Goal: Task Accomplishment & Management: Use online tool/utility

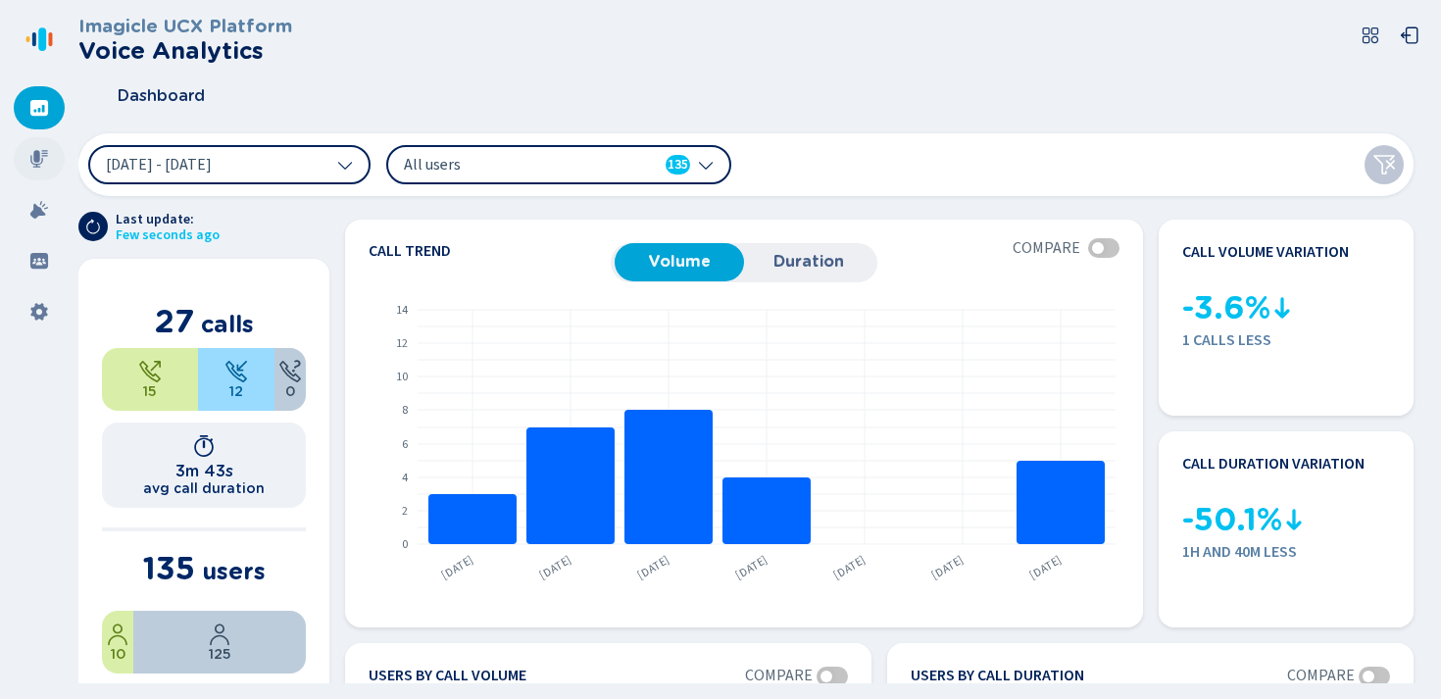
click at [39, 159] on icon at bounding box center [39, 159] width 20 height 20
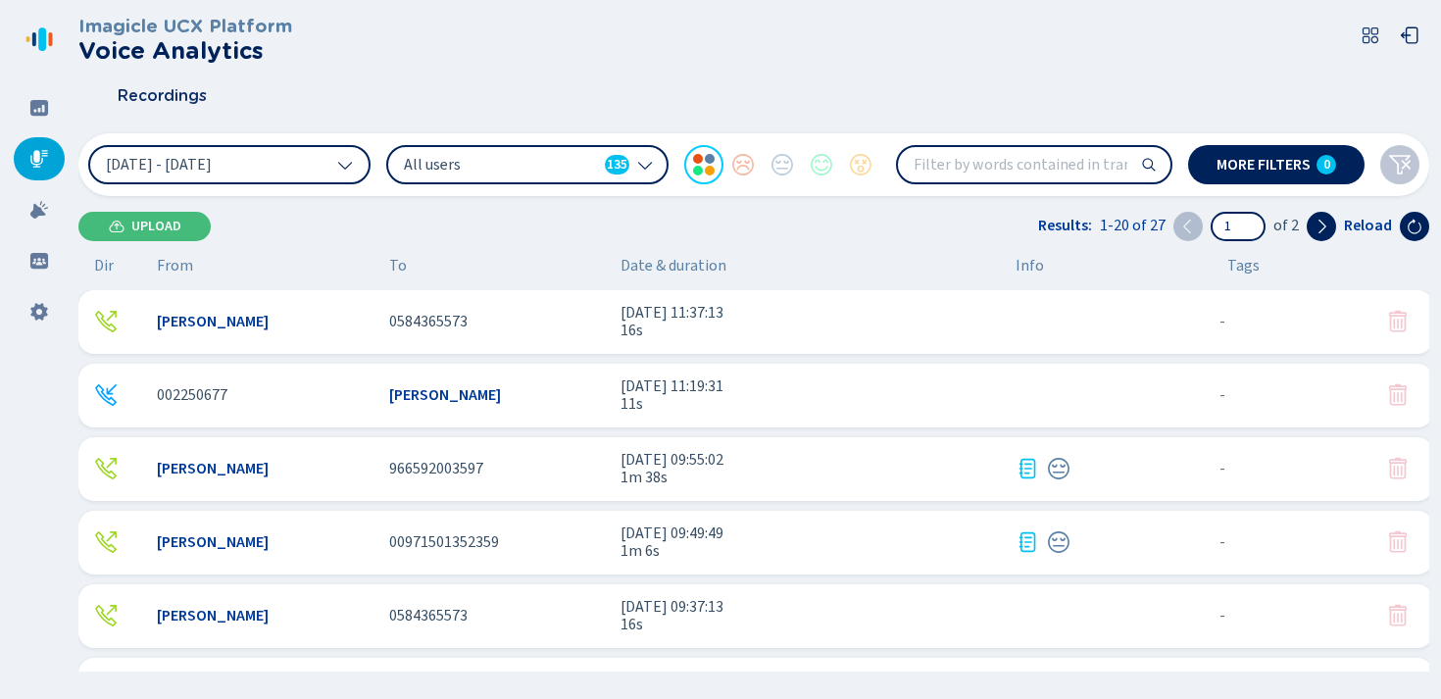
click at [419, 327] on span "0584365573" at bounding box center [428, 322] width 78 height 18
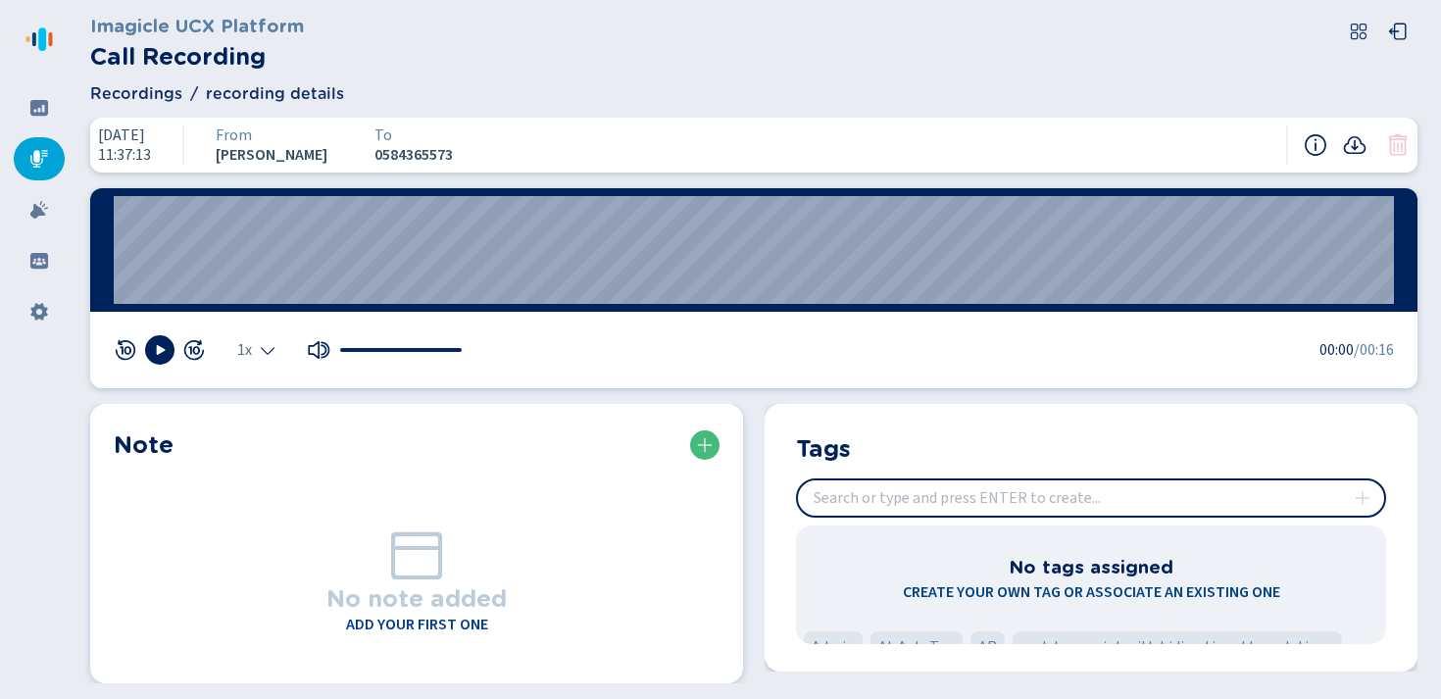
click at [1060, 380] on div "1x 00:00 /00:16" at bounding box center [753, 350] width 1327 height 76
click at [749, 552] on div "Note No note added Add your first one Tags No tags assigned Create your own tag…" at bounding box center [753, 543] width 1351 height 279
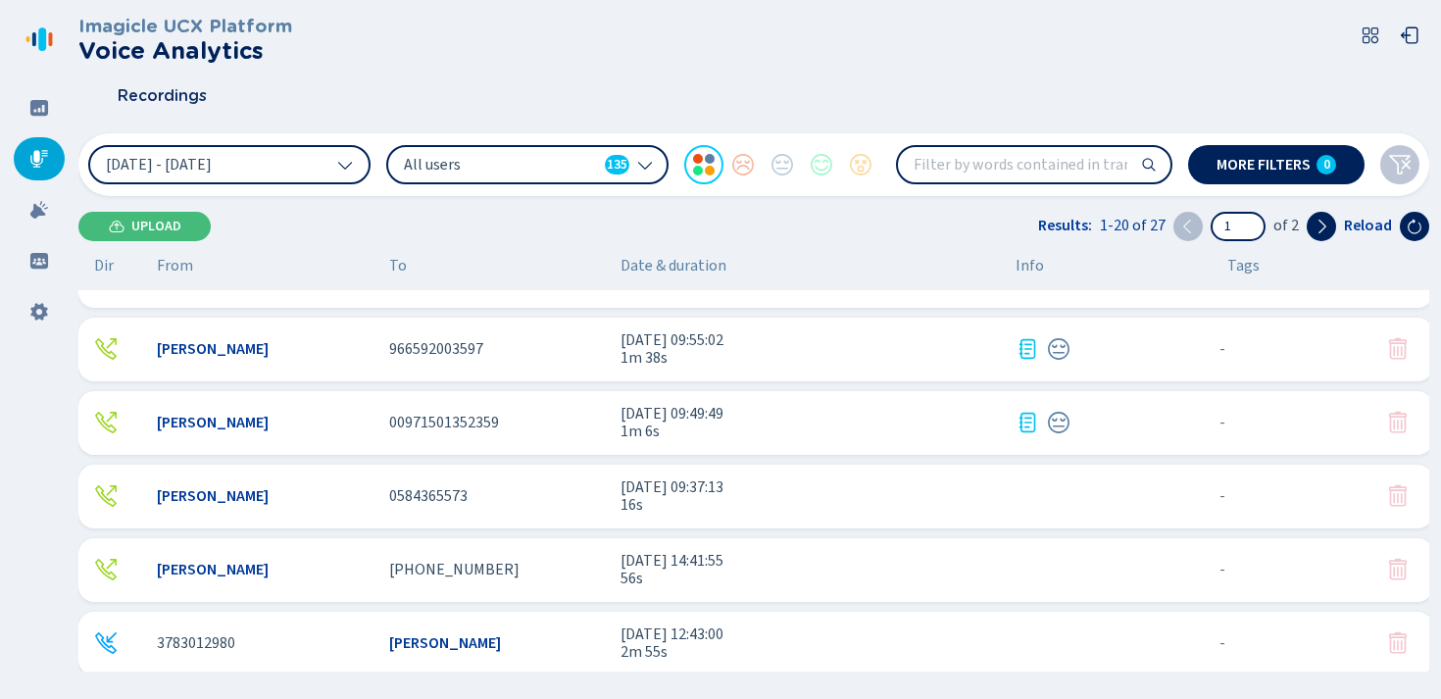
scroll to position [111, 0]
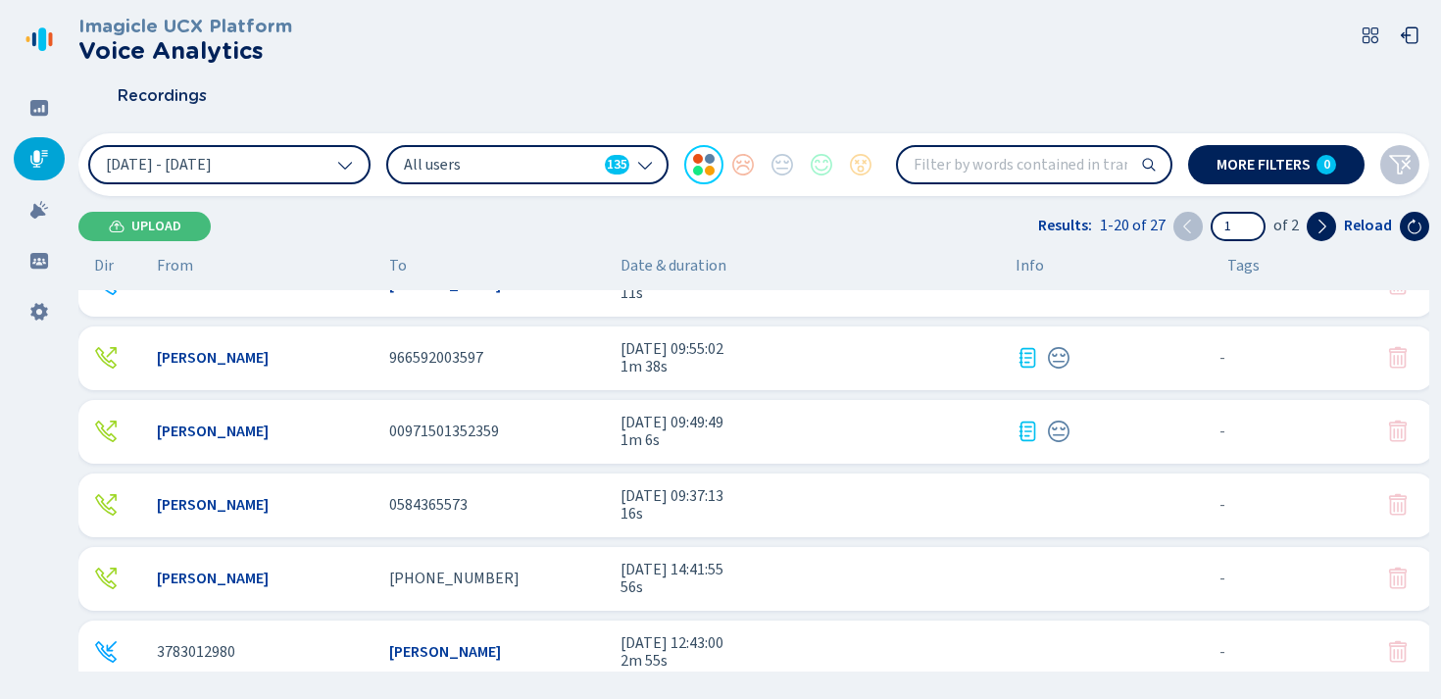
click at [384, 356] on div "[PERSON_NAME] 966592003597 [DATE] 09:55:02 1m 38s - {{hiddenTagsCount}} more" at bounding box center [755, 358] width 1355 height 64
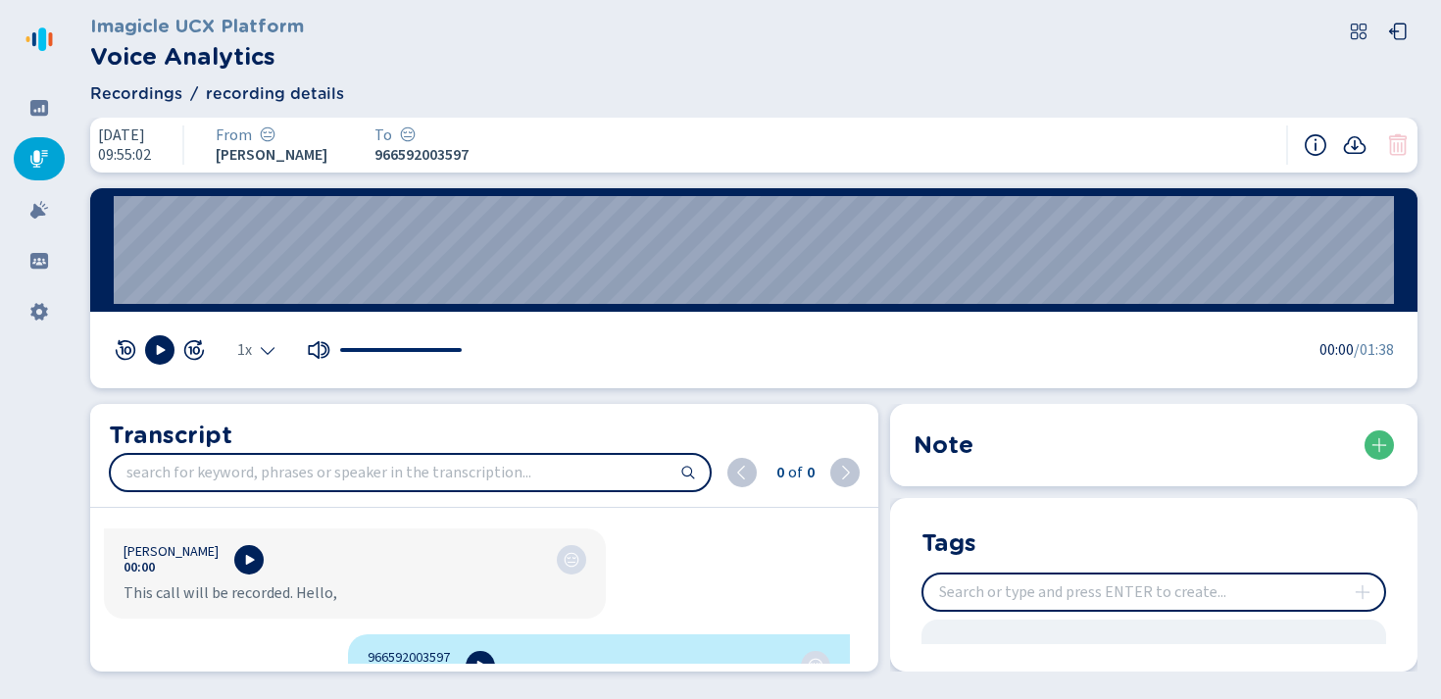
scroll to position [105, 0]
click at [280, 472] on input "search" at bounding box center [410, 472] width 599 height 35
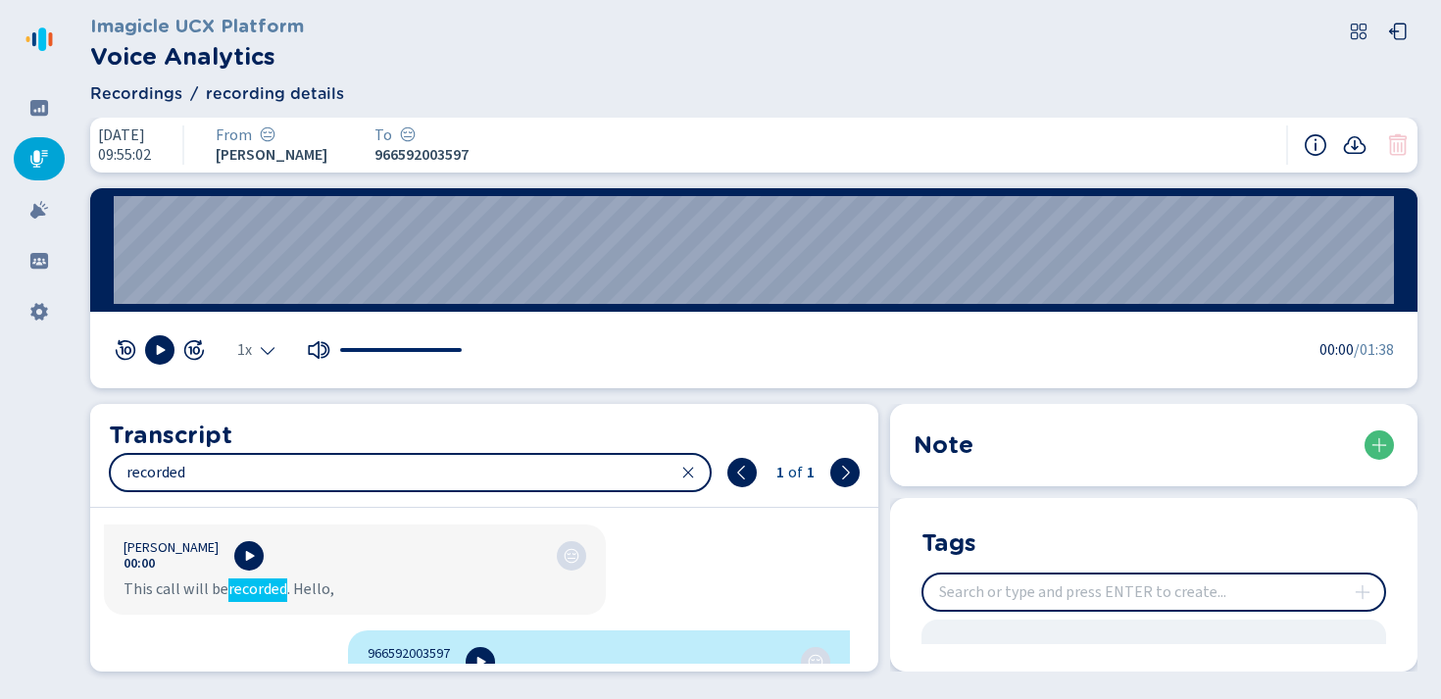
scroll to position [43, 0]
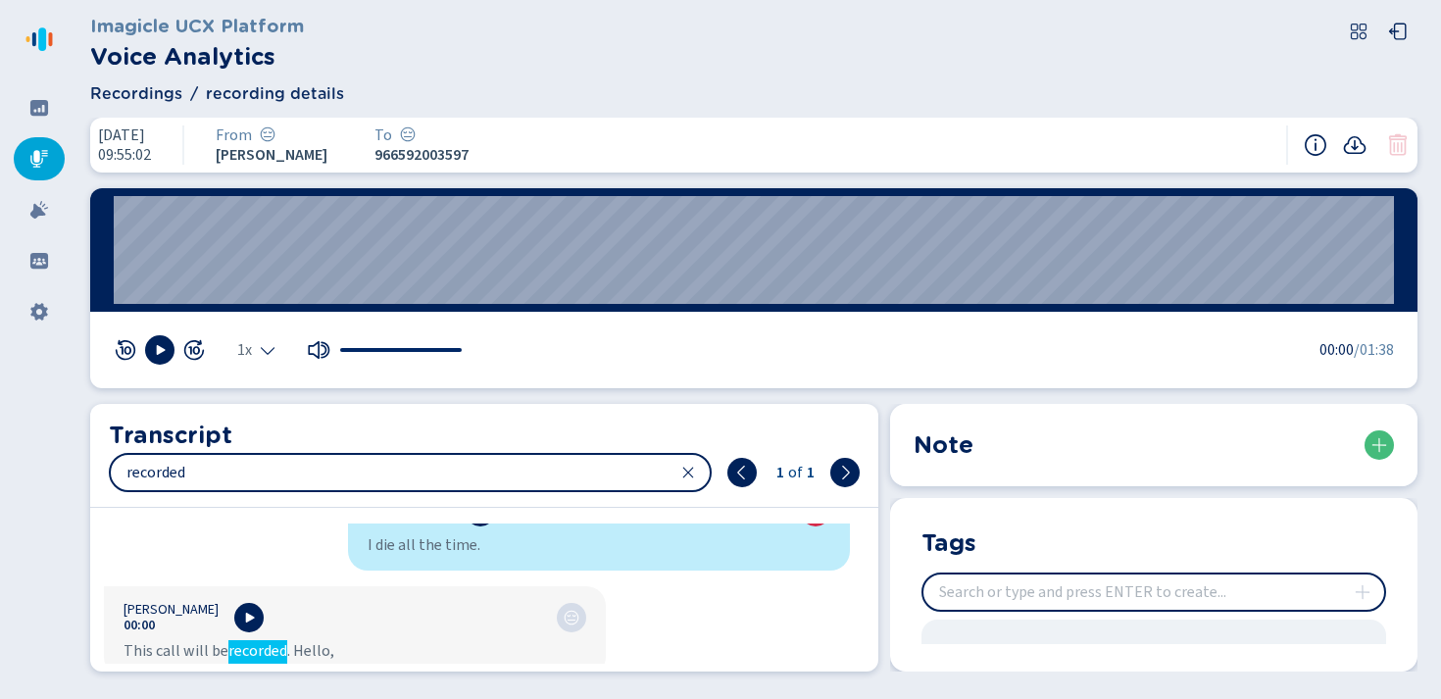
type input "recorded"
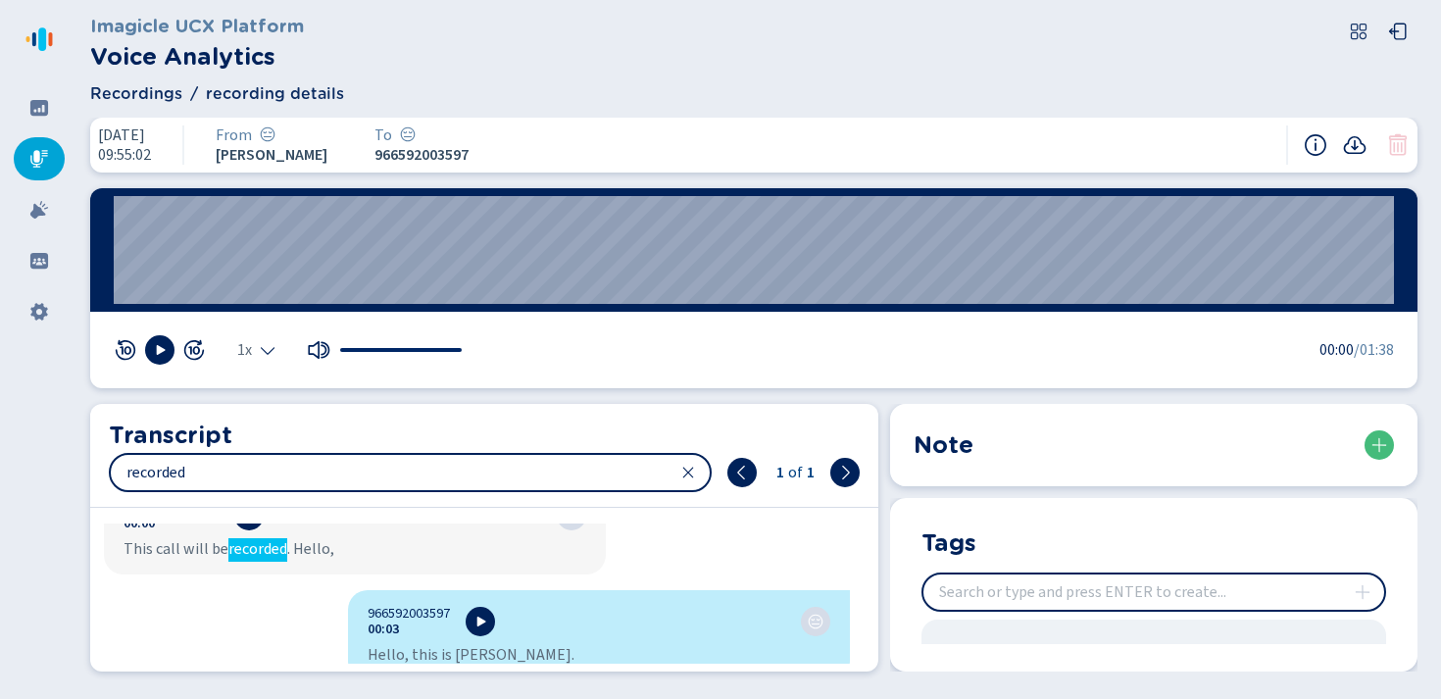
scroll to position [142, 0]
click at [690, 473] on icon at bounding box center [688, 473] width 11 height 11
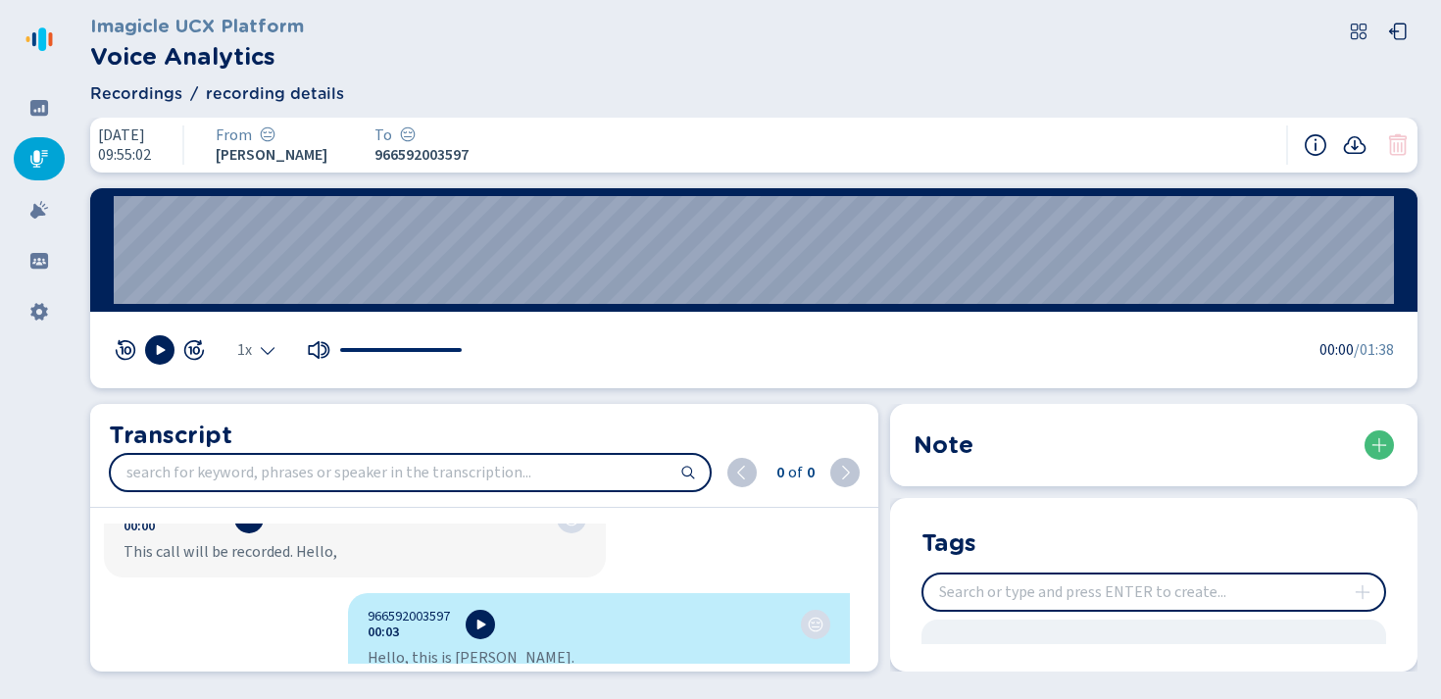
click at [32, 160] on icon at bounding box center [39, 159] width 20 height 20
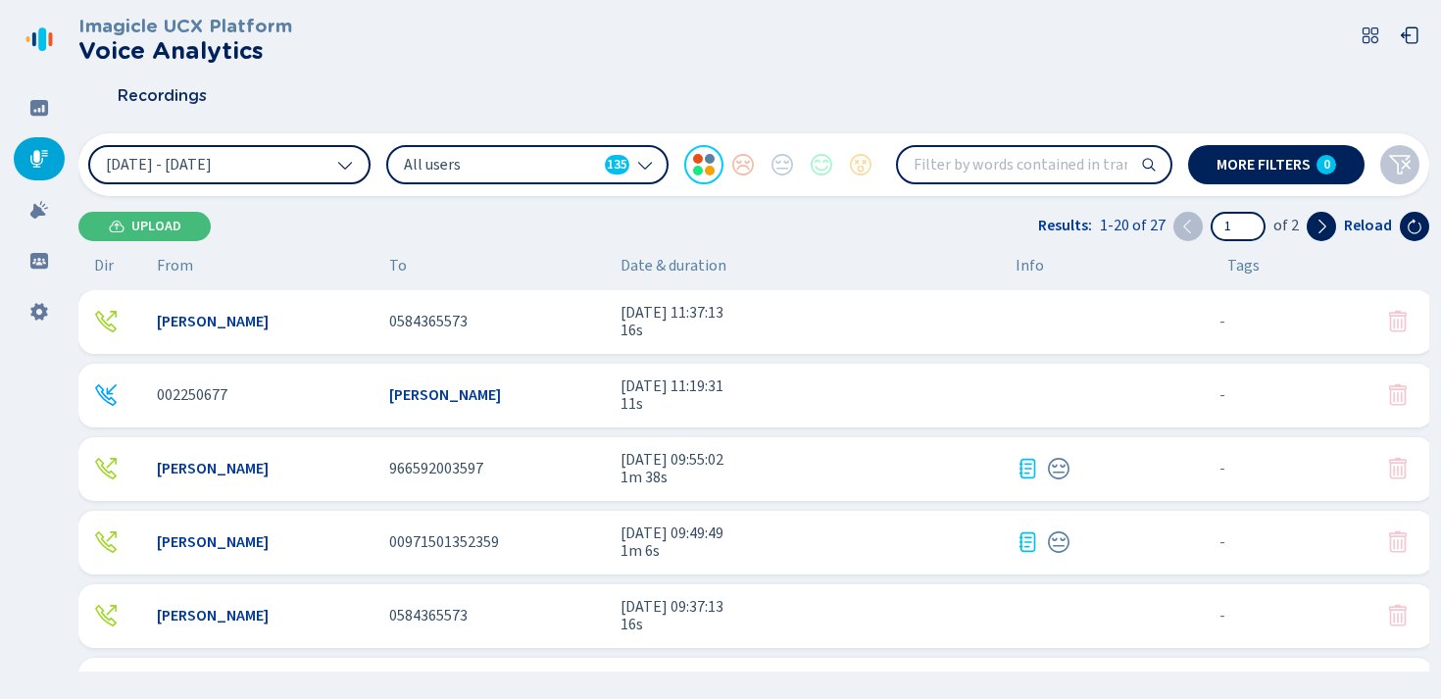
click at [309, 151] on button "[DATE] - [DATE]" at bounding box center [229, 164] width 282 height 39
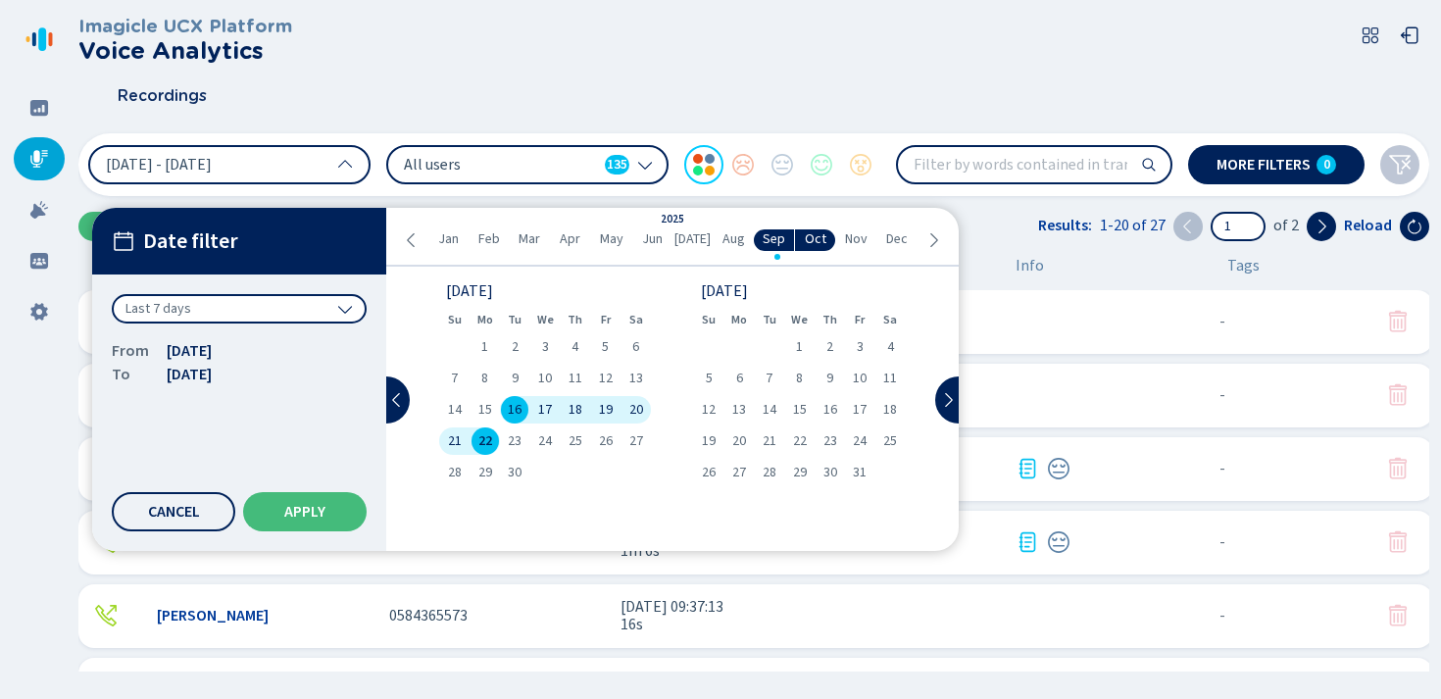
click at [732, 236] on span "Aug" at bounding box center [733, 239] width 23 height 16
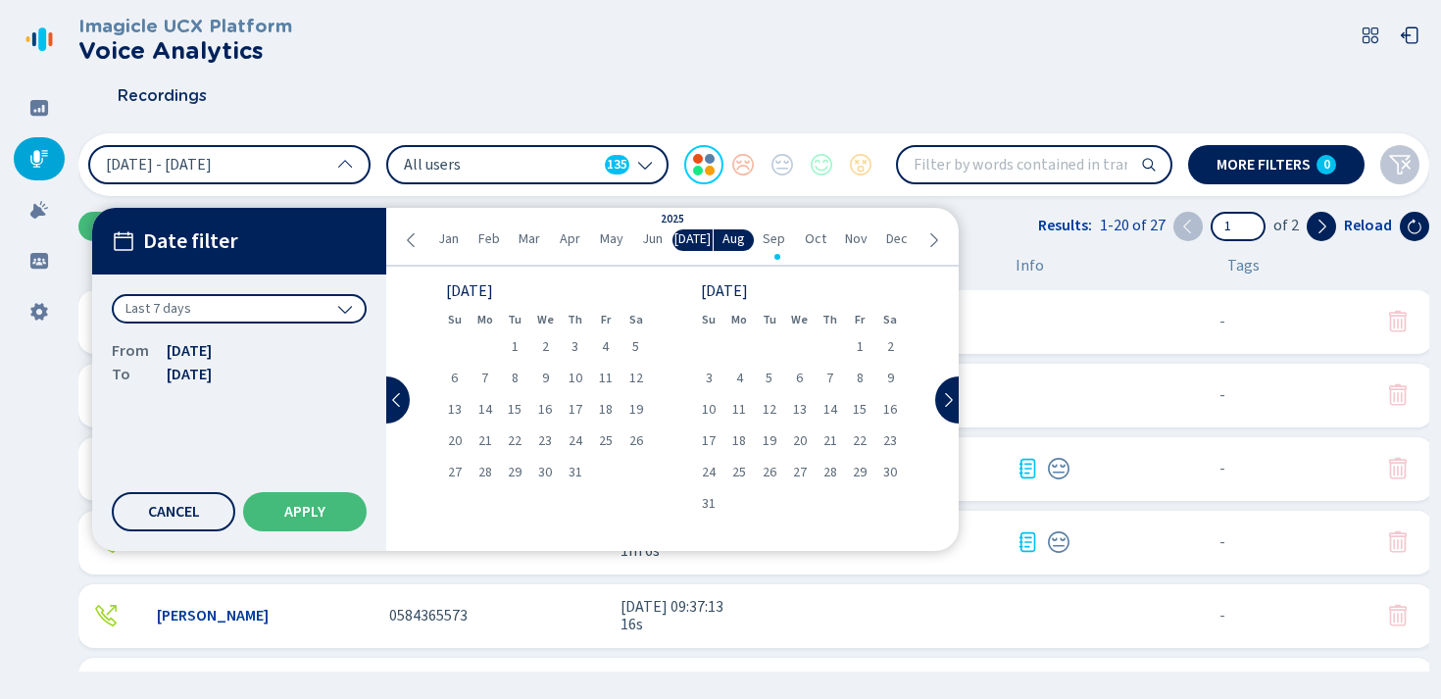
click at [181, 299] on span "Last 7 days" at bounding box center [158, 309] width 66 height 20
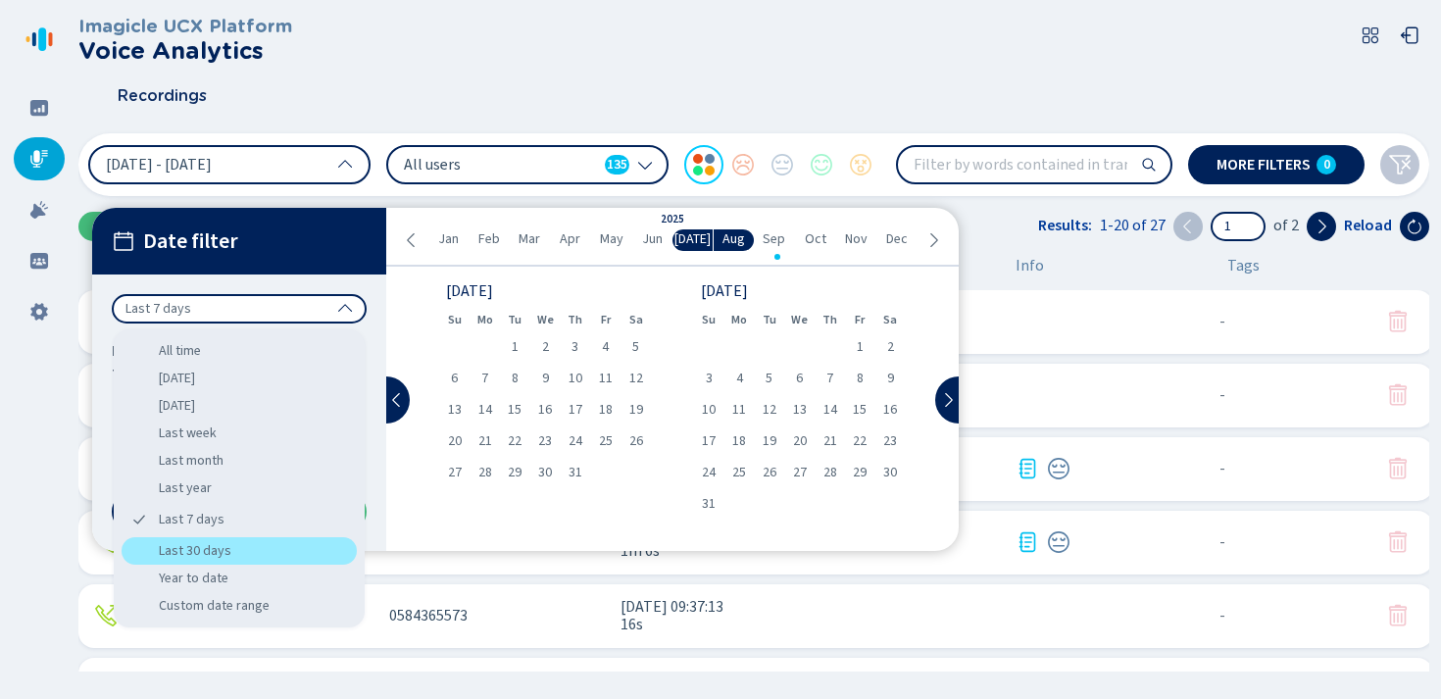
click at [199, 551] on div "Last 30 days" at bounding box center [239, 550] width 235 height 27
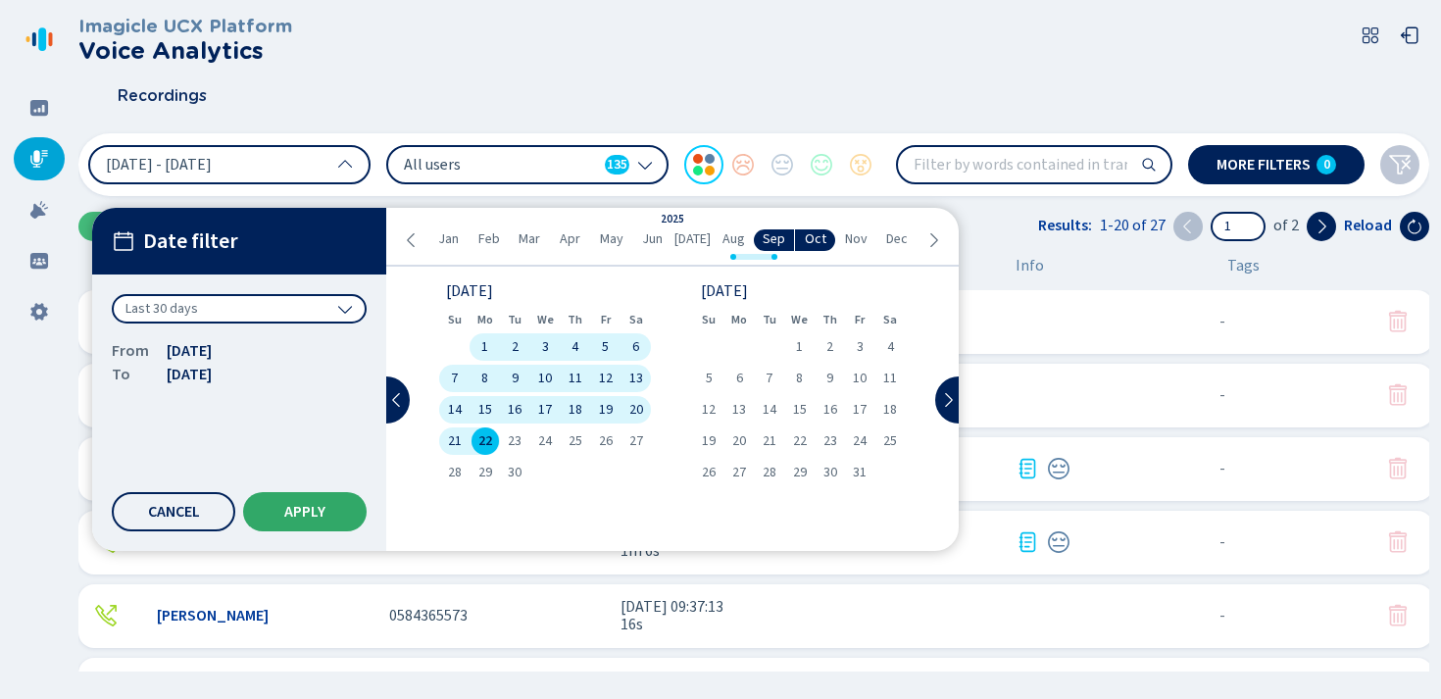
click at [313, 510] on span "Apply" at bounding box center [304, 512] width 41 height 16
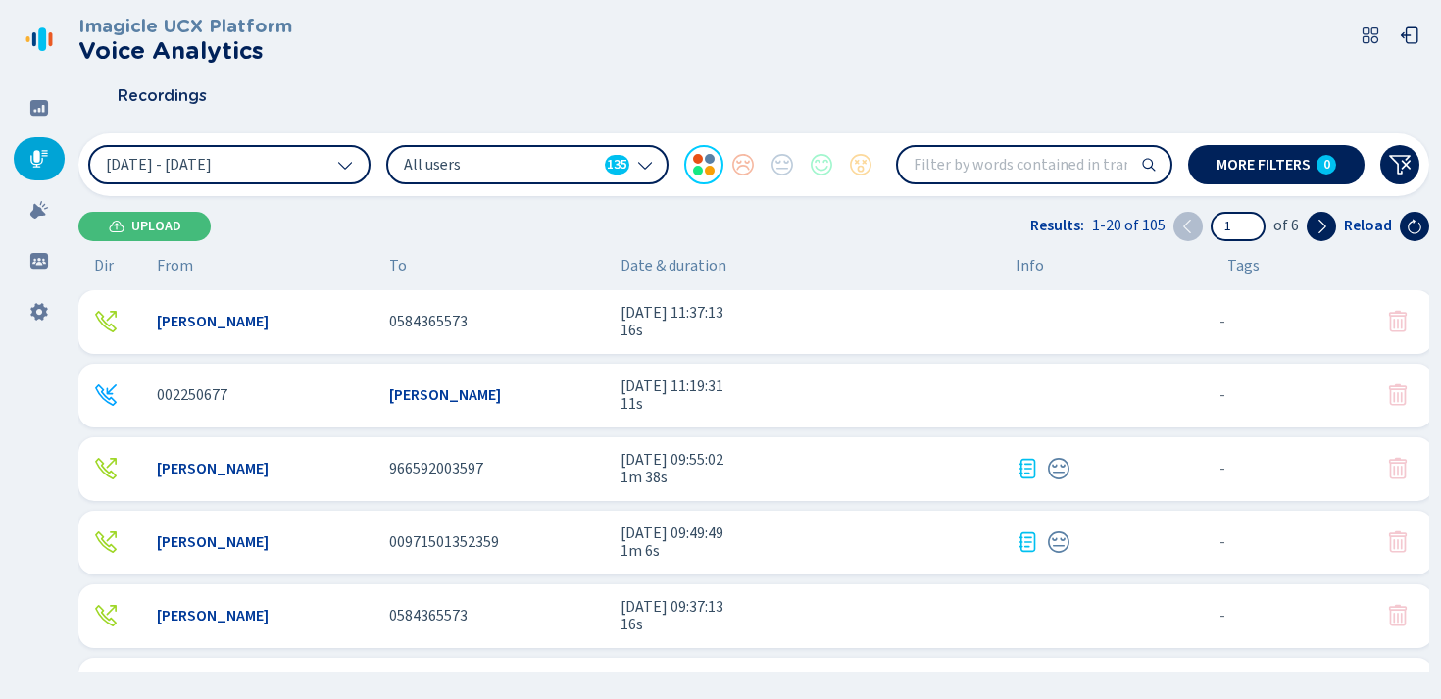
click at [1003, 171] on input "search" at bounding box center [1034, 164] width 272 height 35
type input "problem"
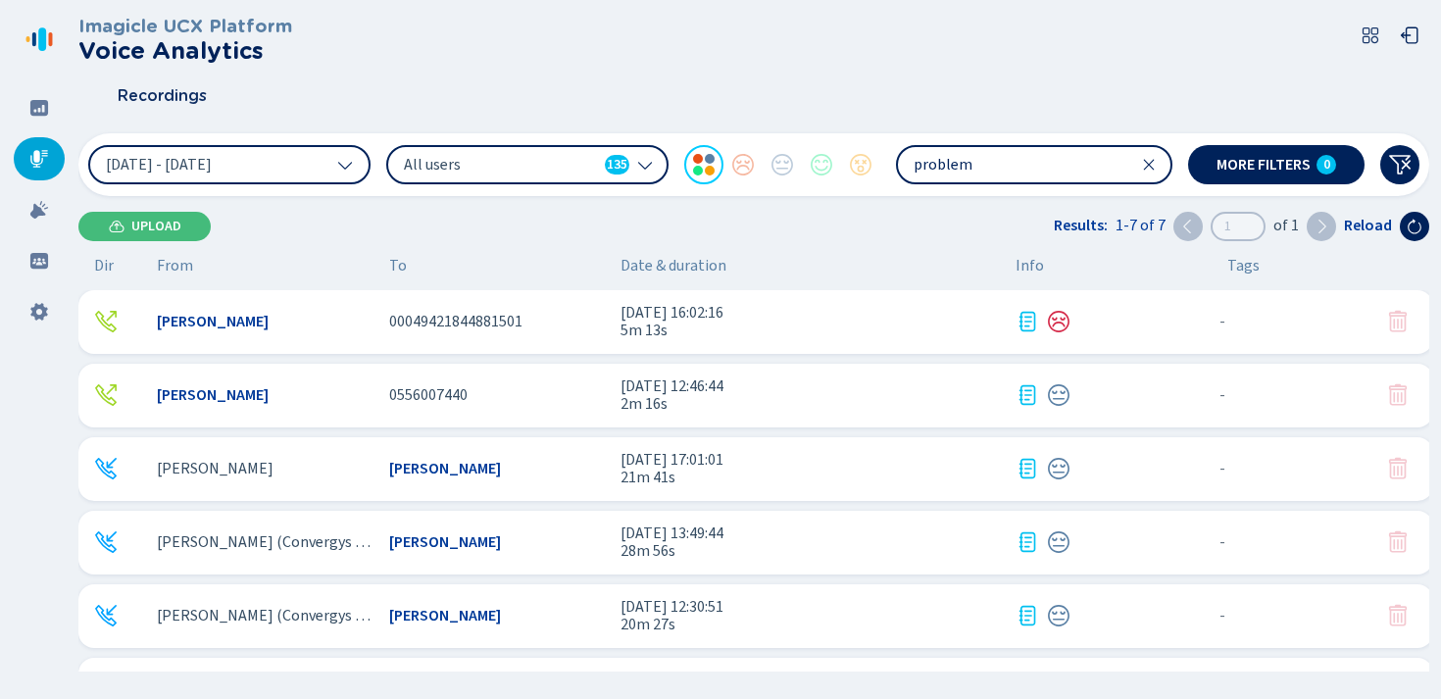
click at [1059, 325] on icon at bounding box center [1059, 322] width 24 height 24
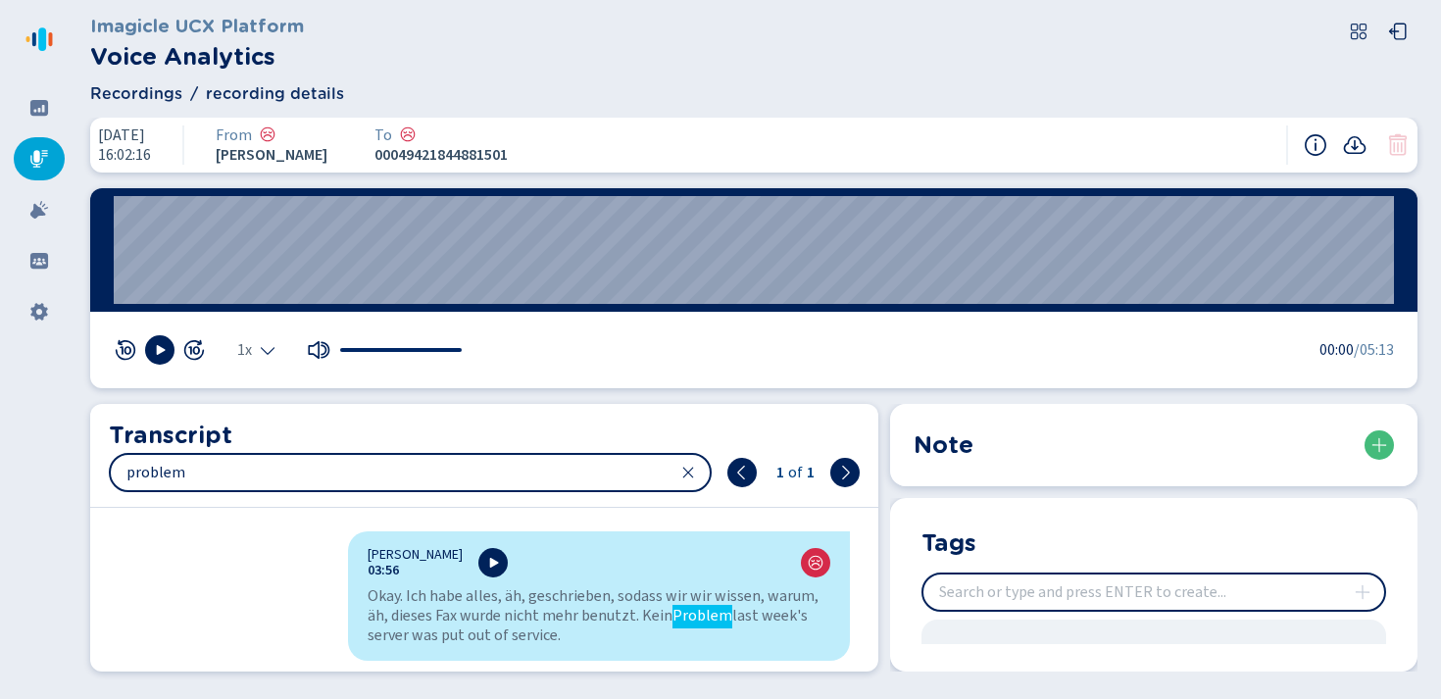
scroll to position [3784, 0]
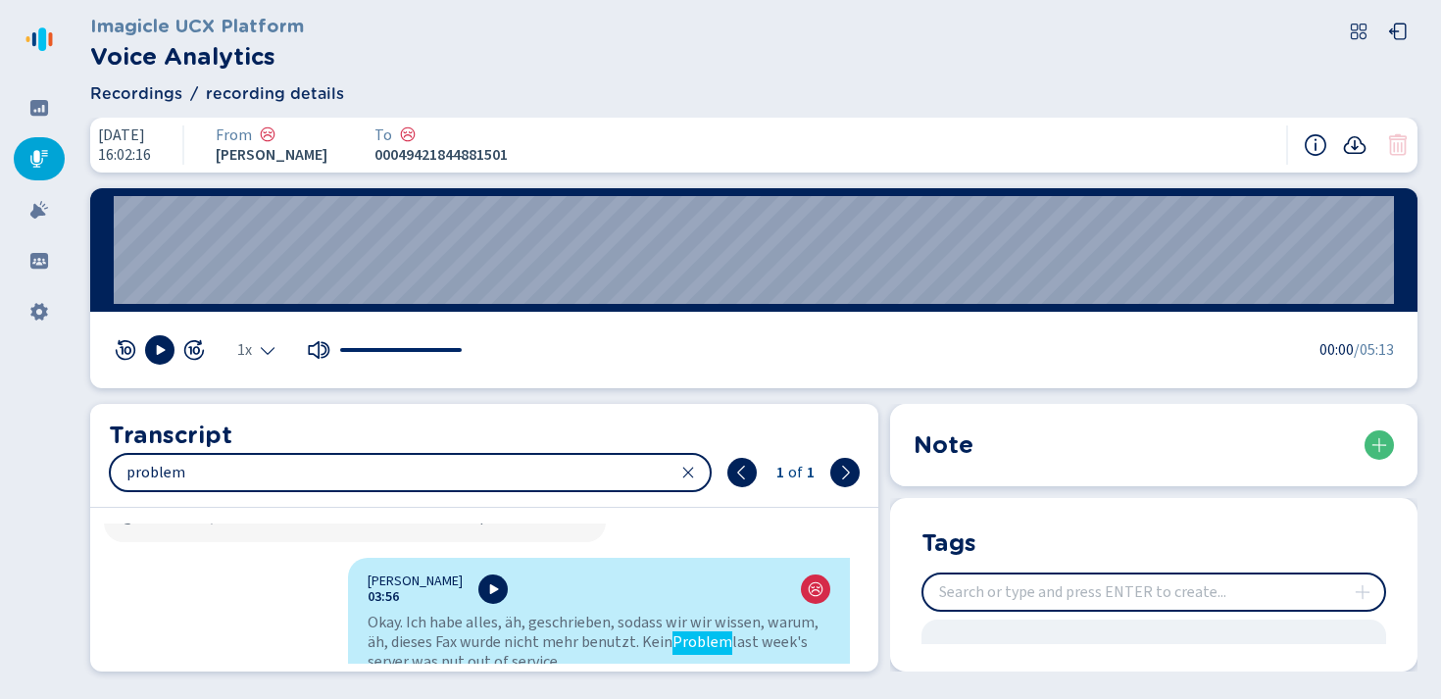
click at [1356, 146] on icon at bounding box center [1355, 145] width 24 height 24
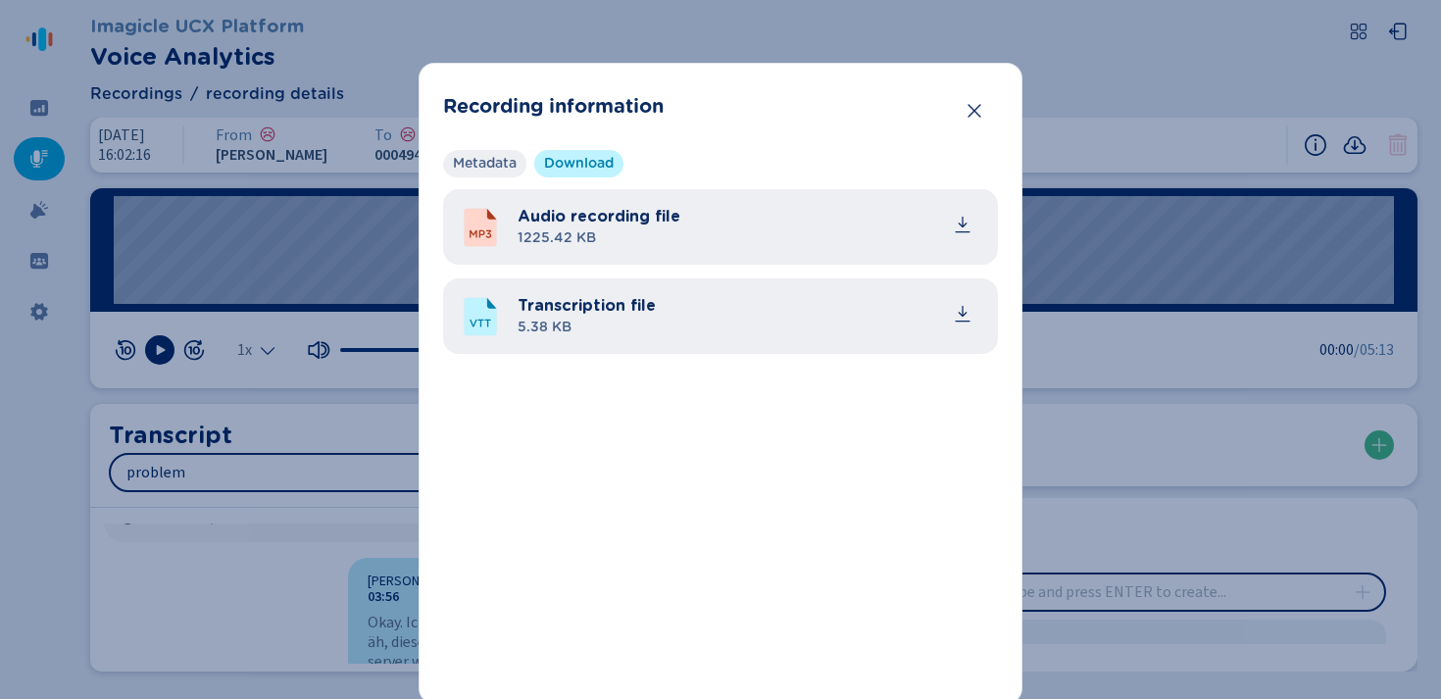
click at [479, 171] on span "Metadata" at bounding box center [485, 164] width 64 height 20
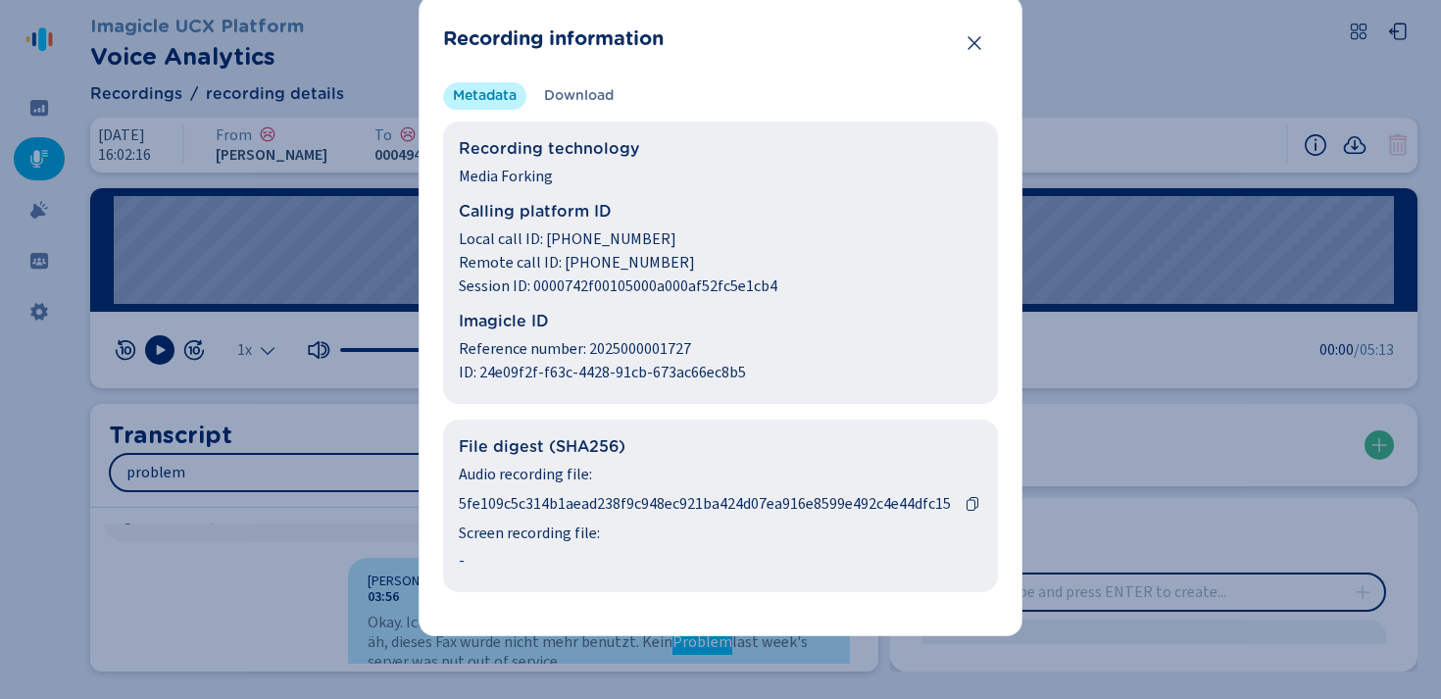
scroll to position [0, 0]
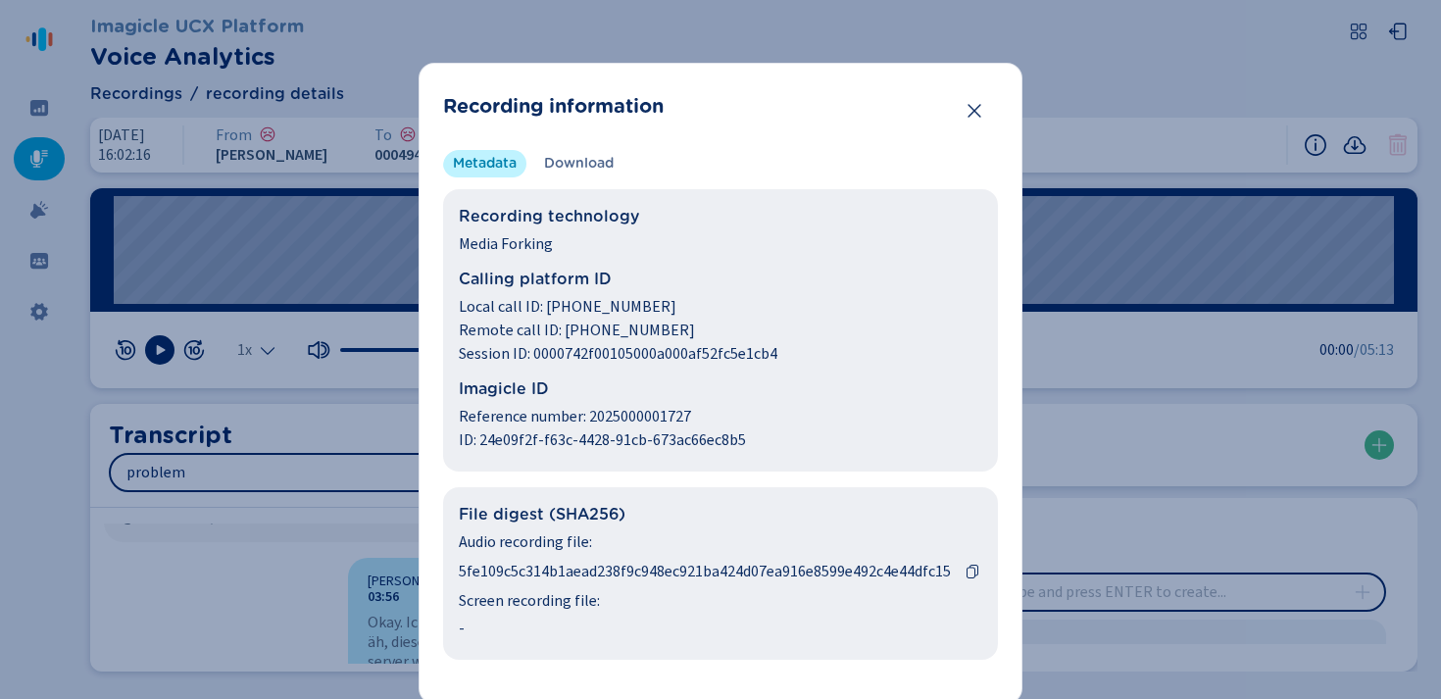
click at [579, 180] on div "Metadata Download Recording technology Media Forking Calling platform ID Local …" at bounding box center [720, 414] width 555 height 529
click at [574, 160] on span "Download" at bounding box center [579, 164] width 70 height 20
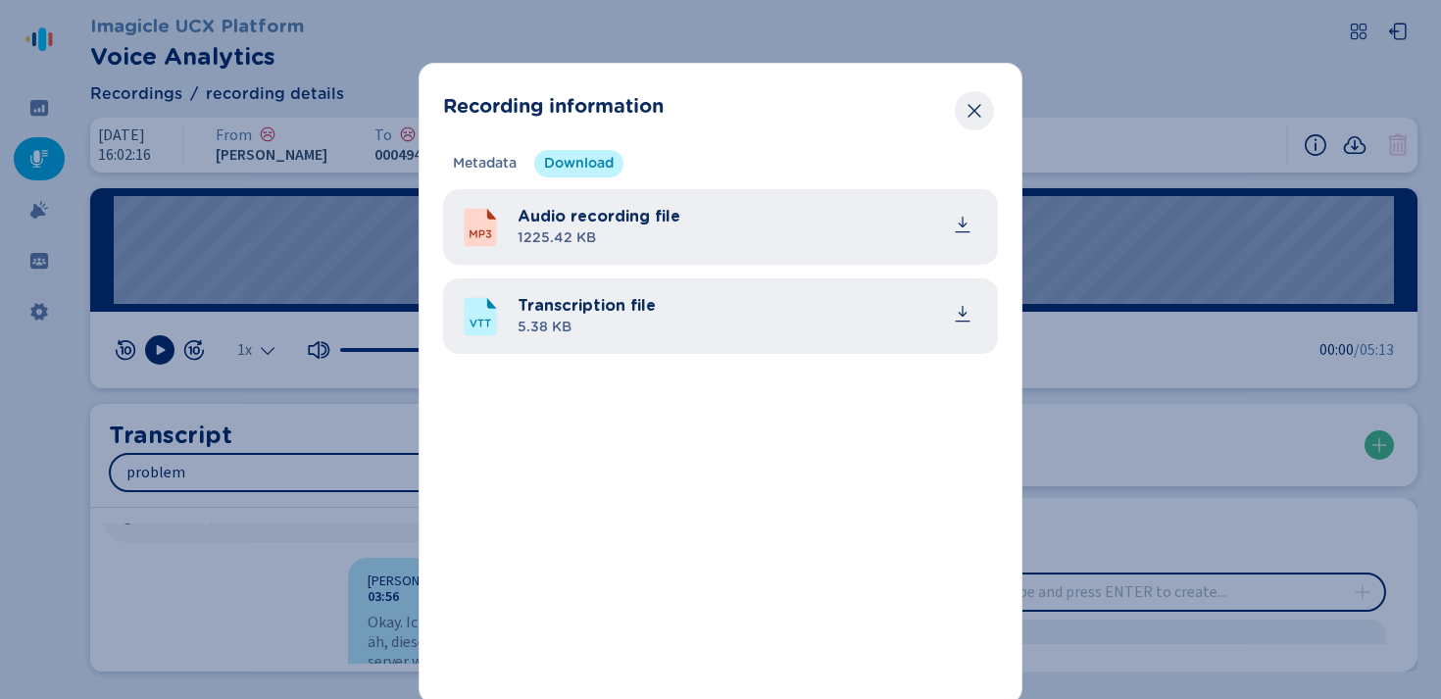
click at [971, 113] on icon "Close" at bounding box center [975, 111] width 20 height 20
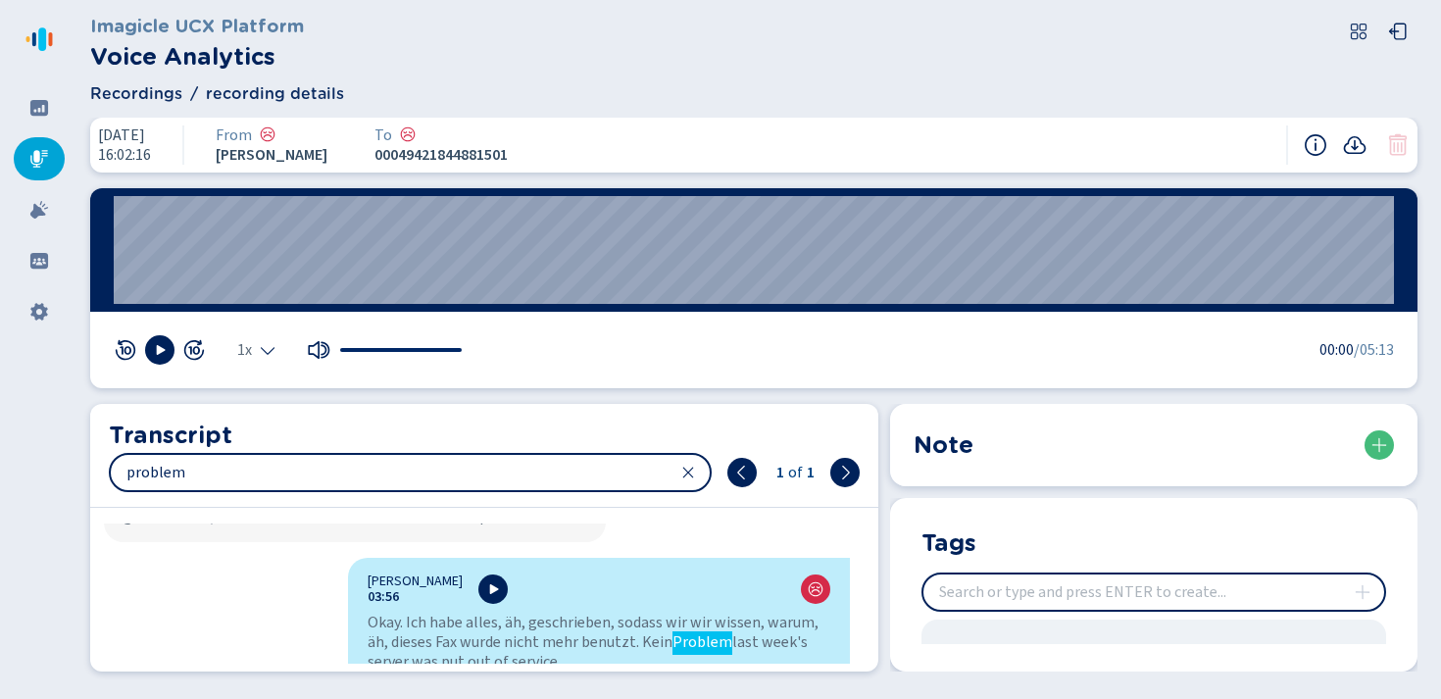
click at [32, 162] on icon at bounding box center [39, 159] width 18 height 18
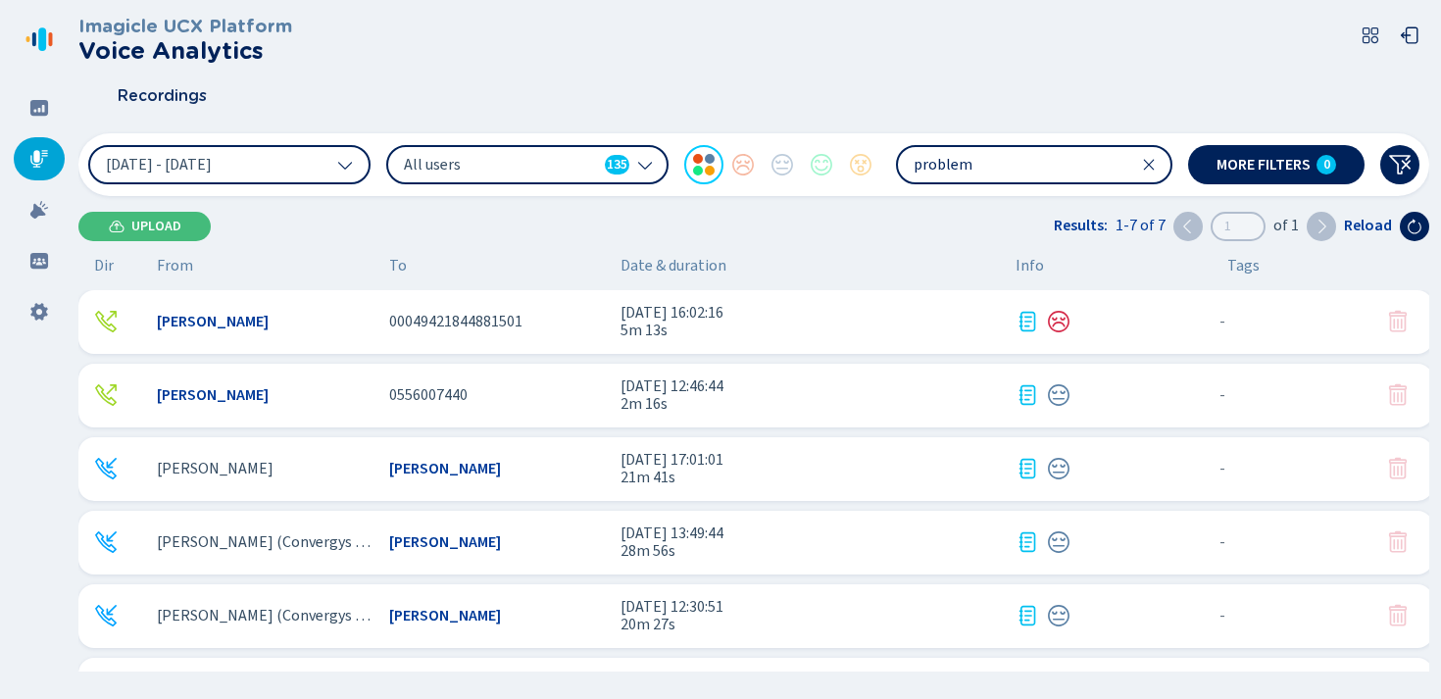
click at [1151, 165] on icon at bounding box center [1149, 165] width 16 height 16
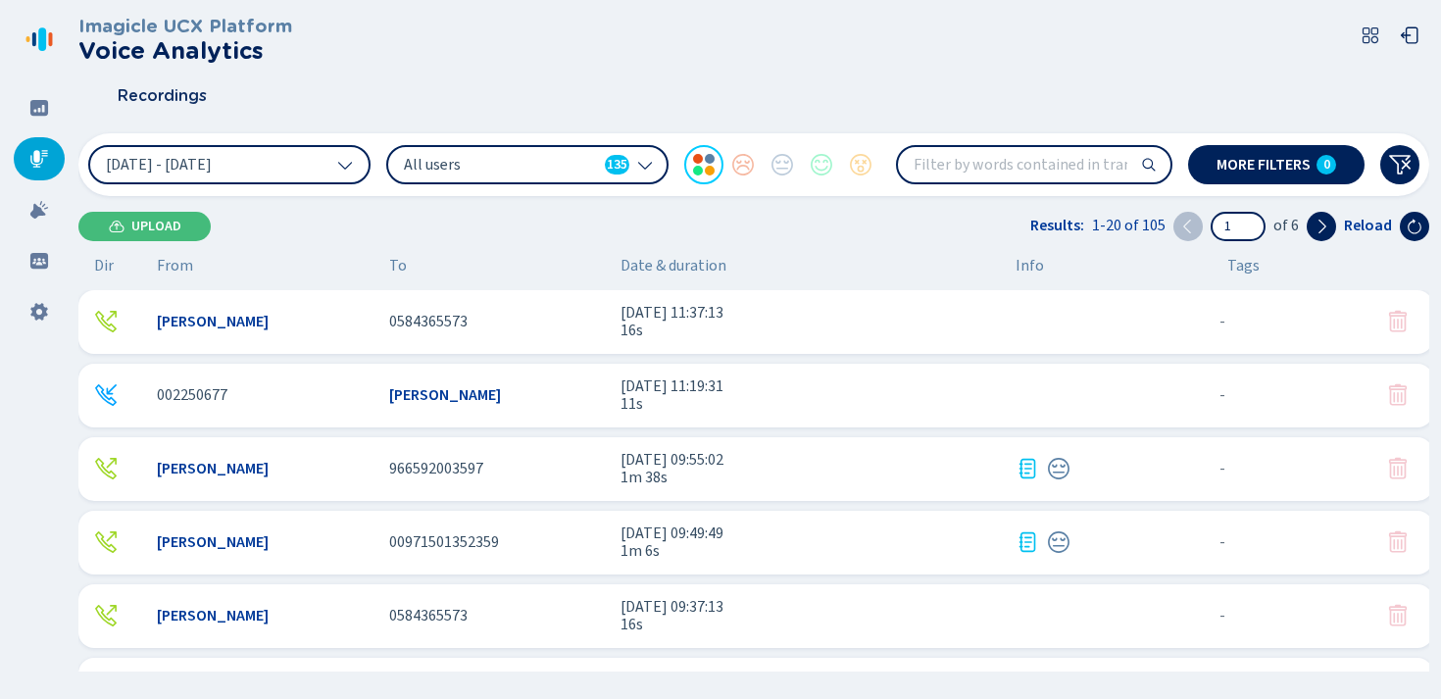
click at [1045, 165] on input "search" at bounding box center [1034, 164] width 272 height 35
type input "f"
click at [746, 165] on div at bounding box center [742, 164] width 39 height 39
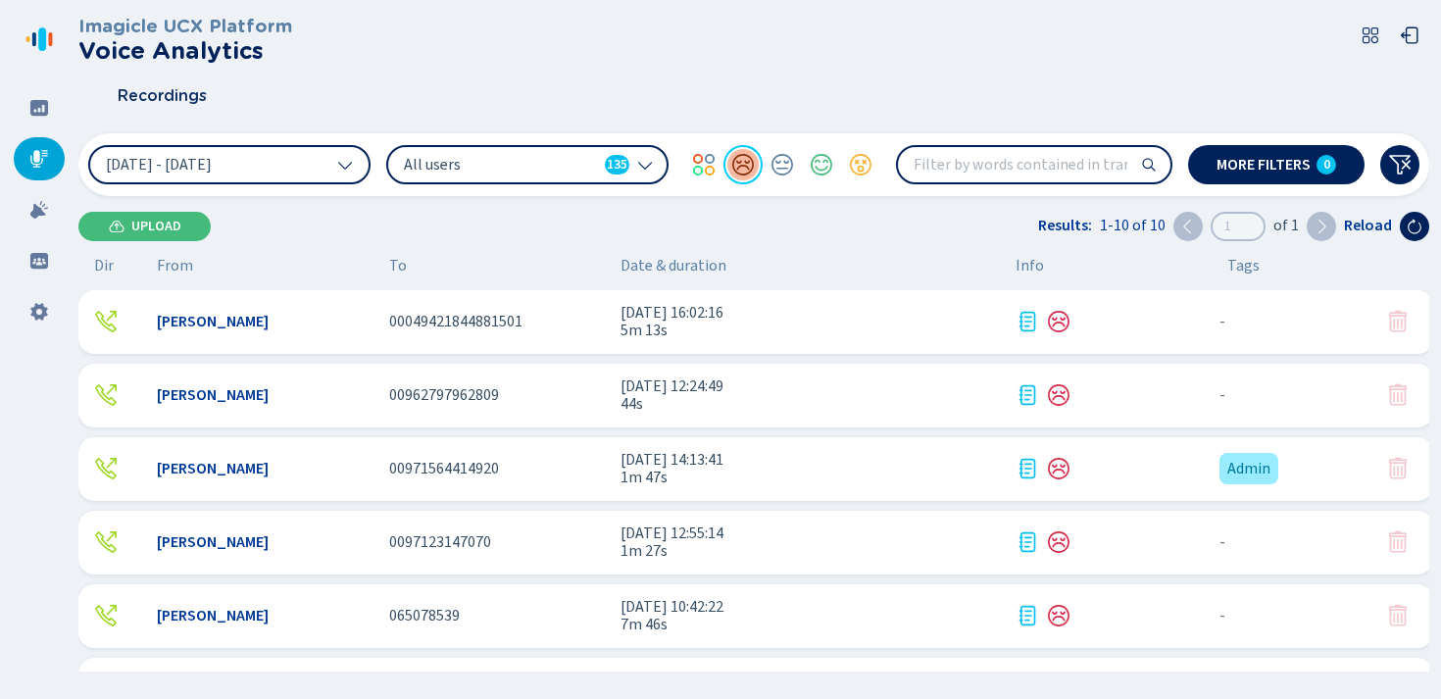
click at [750, 167] on div at bounding box center [742, 164] width 39 height 39
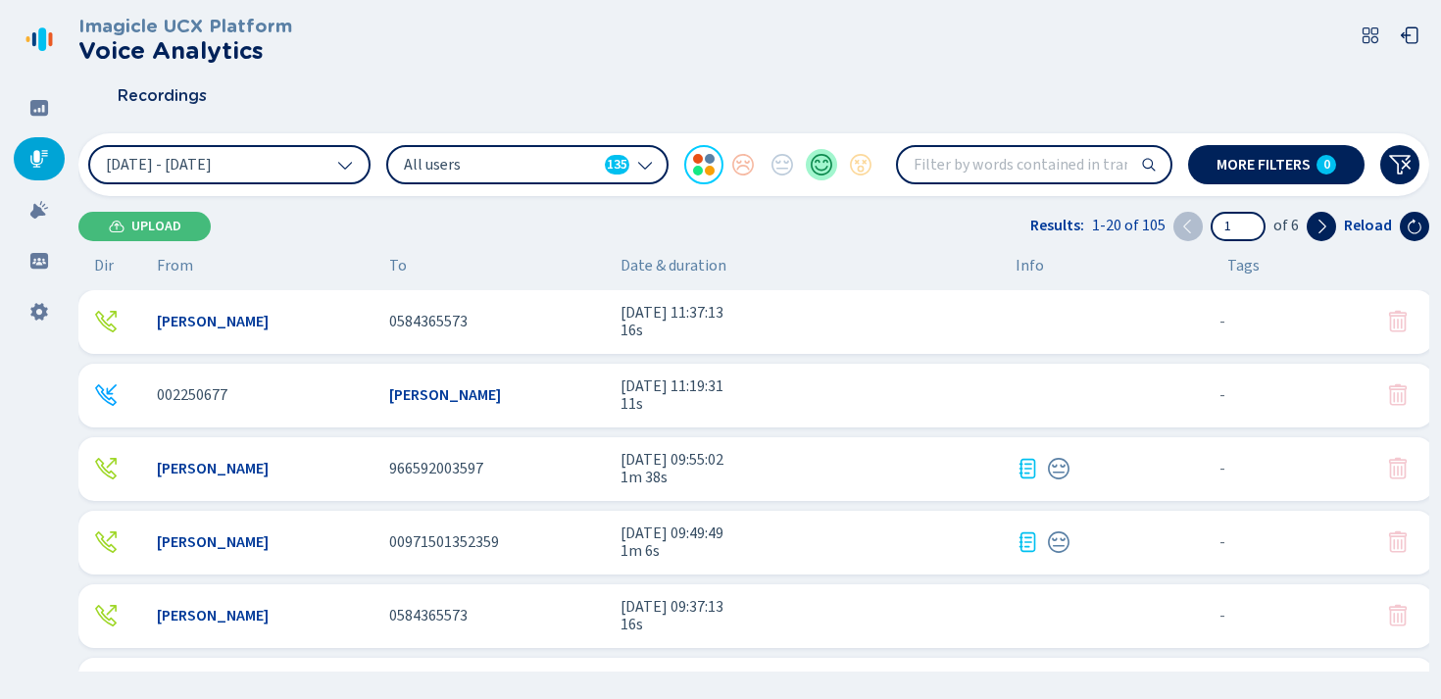
click at [827, 167] on div at bounding box center [821, 164] width 39 height 39
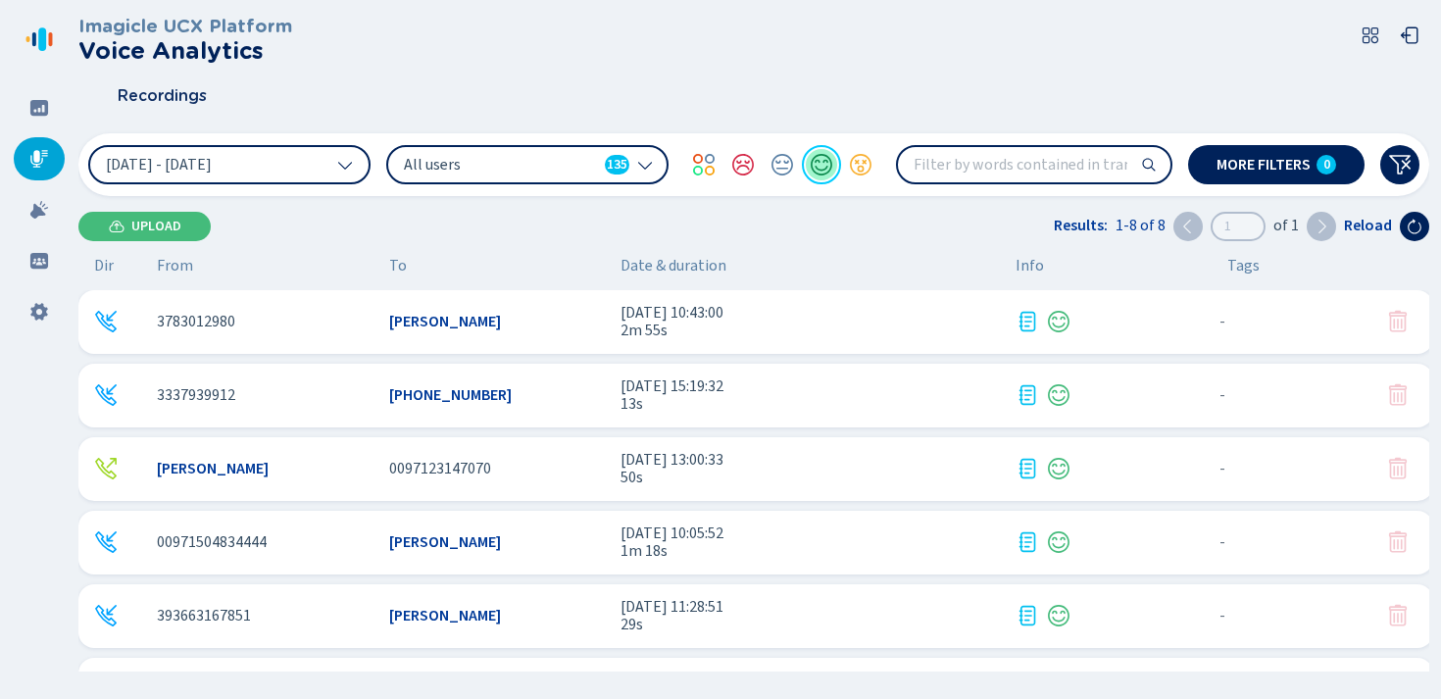
click at [824, 159] on div at bounding box center [821, 164] width 39 height 39
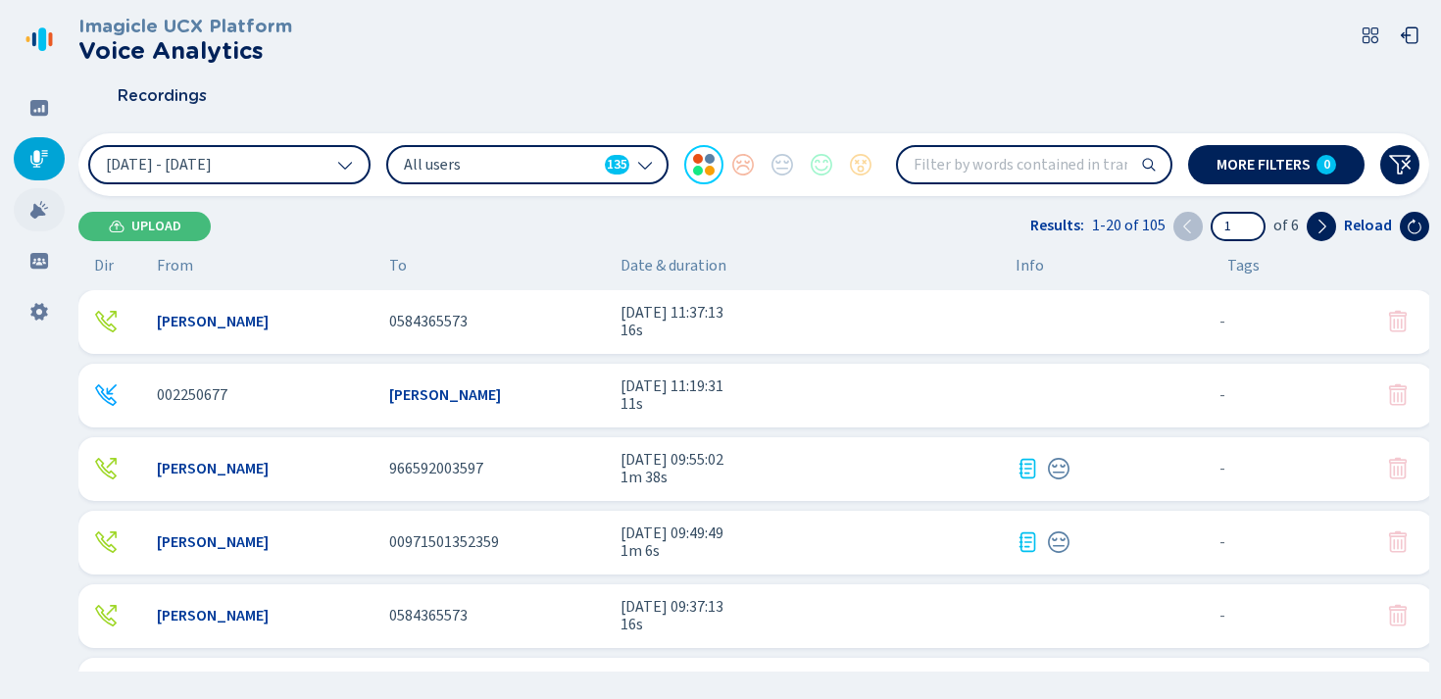
click at [33, 210] on icon at bounding box center [39, 210] width 18 height 18
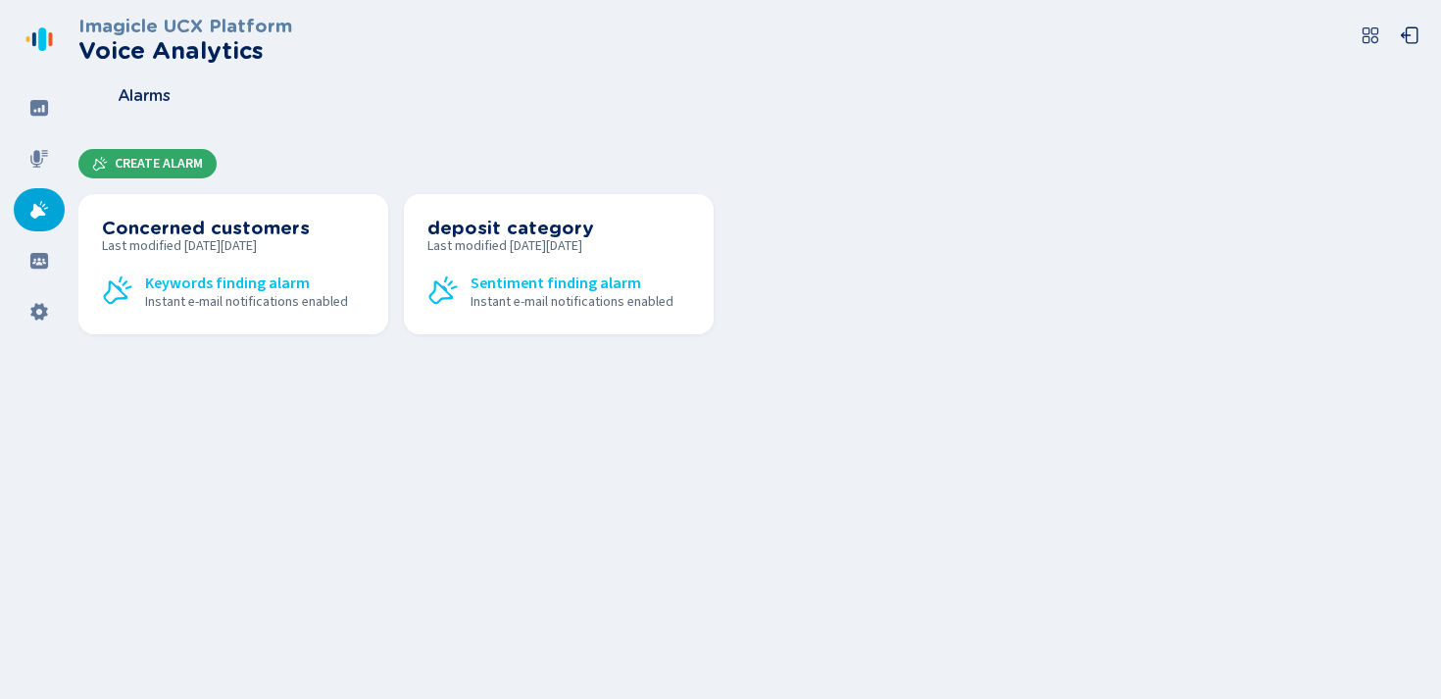
click at [161, 160] on span "Create Alarm" at bounding box center [159, 164] width 88 height 16
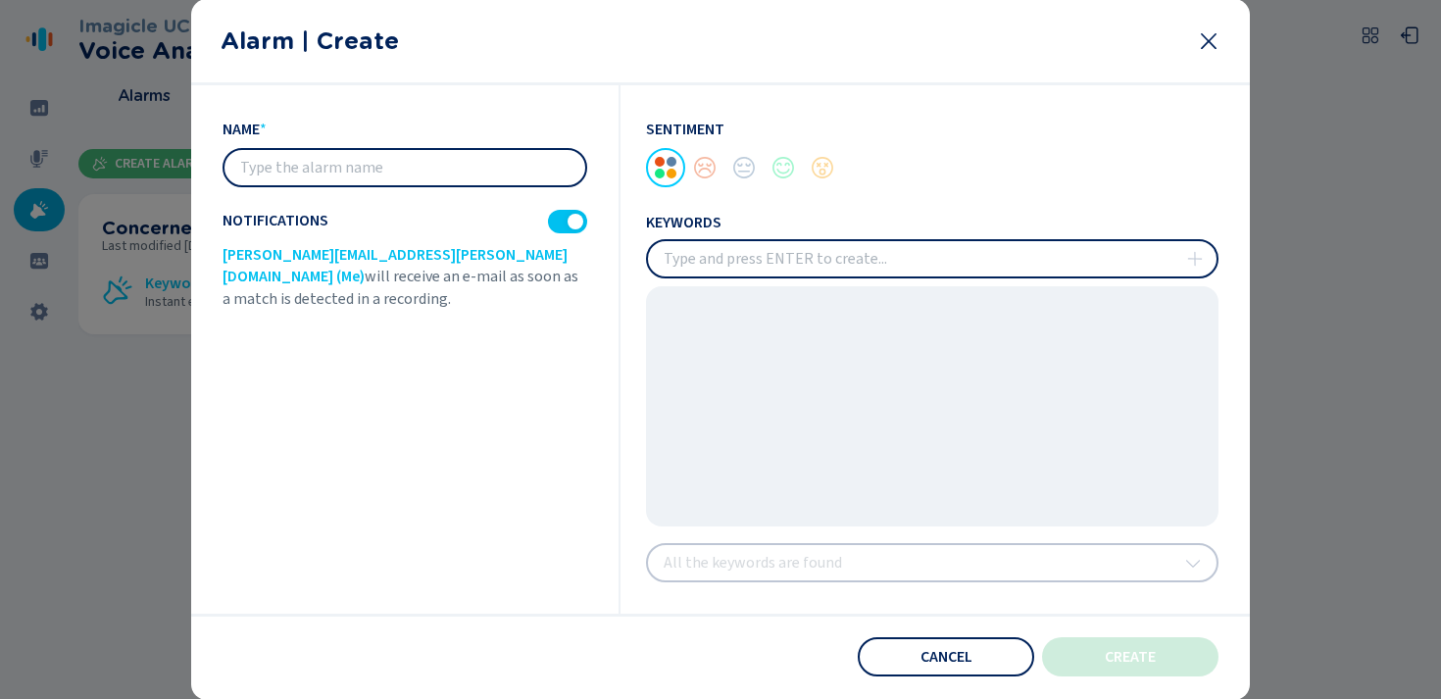
click at [318, 173] on input "text" at bounding box center [404, 167] width 361 height 35
click at [477, 418] on div "name * Notifications [PERSON_NAME][EMAIL_ADDRESS][PERSON_NAME][DOMAIN_NAME] (Me…" at bounding box center [422, 349] width 398 height 528
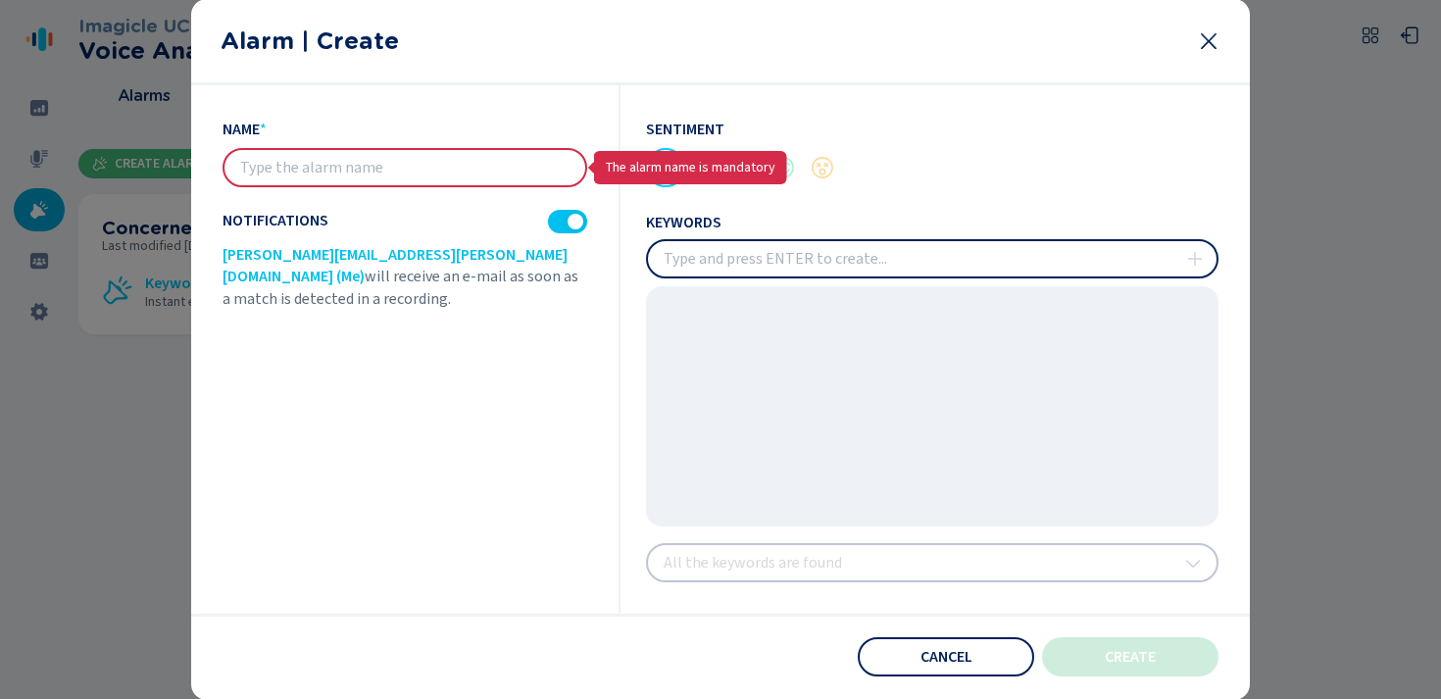
click at [550, 432] on div "name * The alarm name is mandatory Notifications [PERSON_NAME][EMAIL_ADDRESS][P…" at bounding box center [422, 349] width 398 height 528
click at [1116, 103] on div "Sentiment keywords All the keywords are found" at bounding box center [919, 349] width 598 height 528
click at [444, 415] on div "name * The alarm name is mandatory Notifications [PERSON_NAME][EMAIL_ADDRESS][P…" at bounding box center [422, 349] width 398 height 528
click at [1204, 38] on icon at bounding box center [1209, 41] width 24 height 24
